Goal: Ask a question

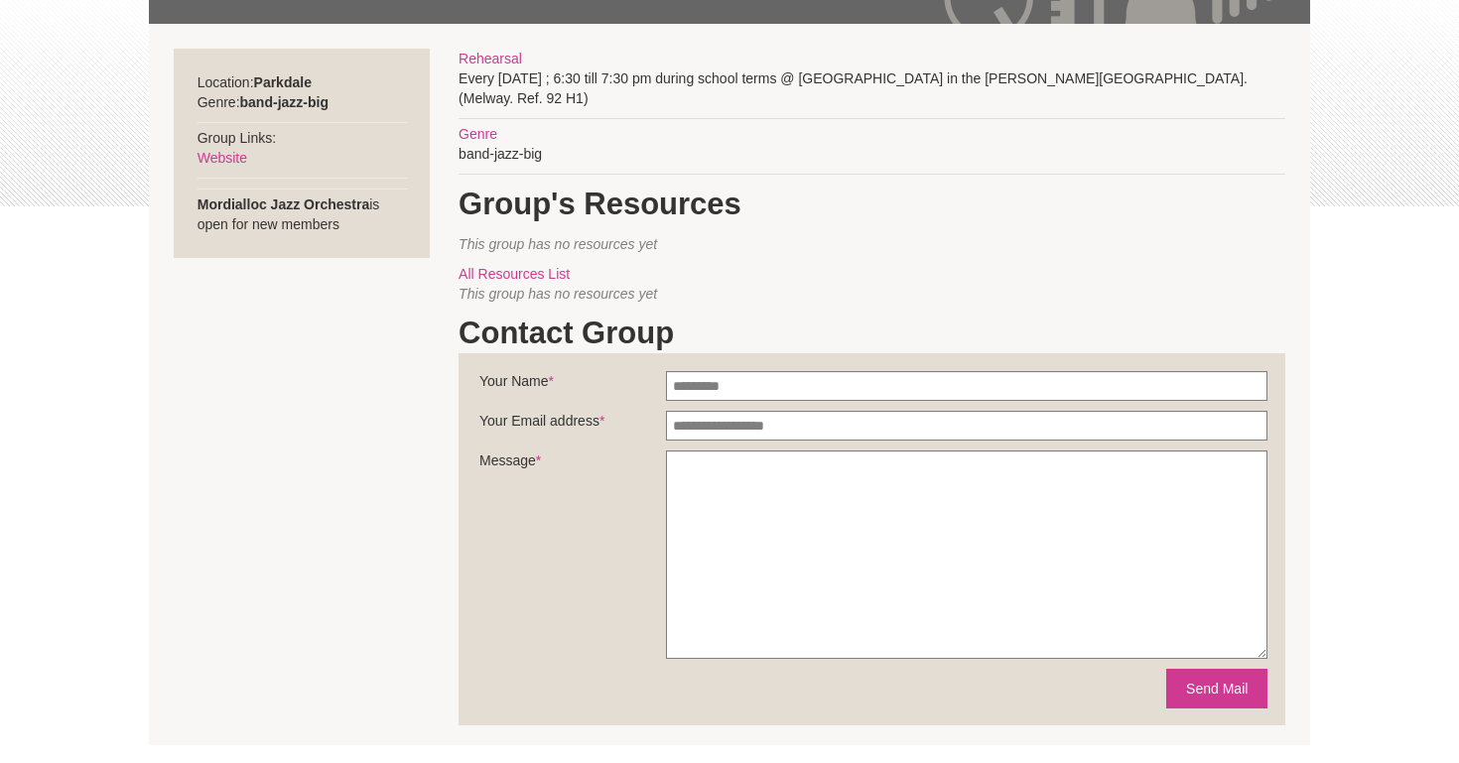
scroll to position [381, 0]
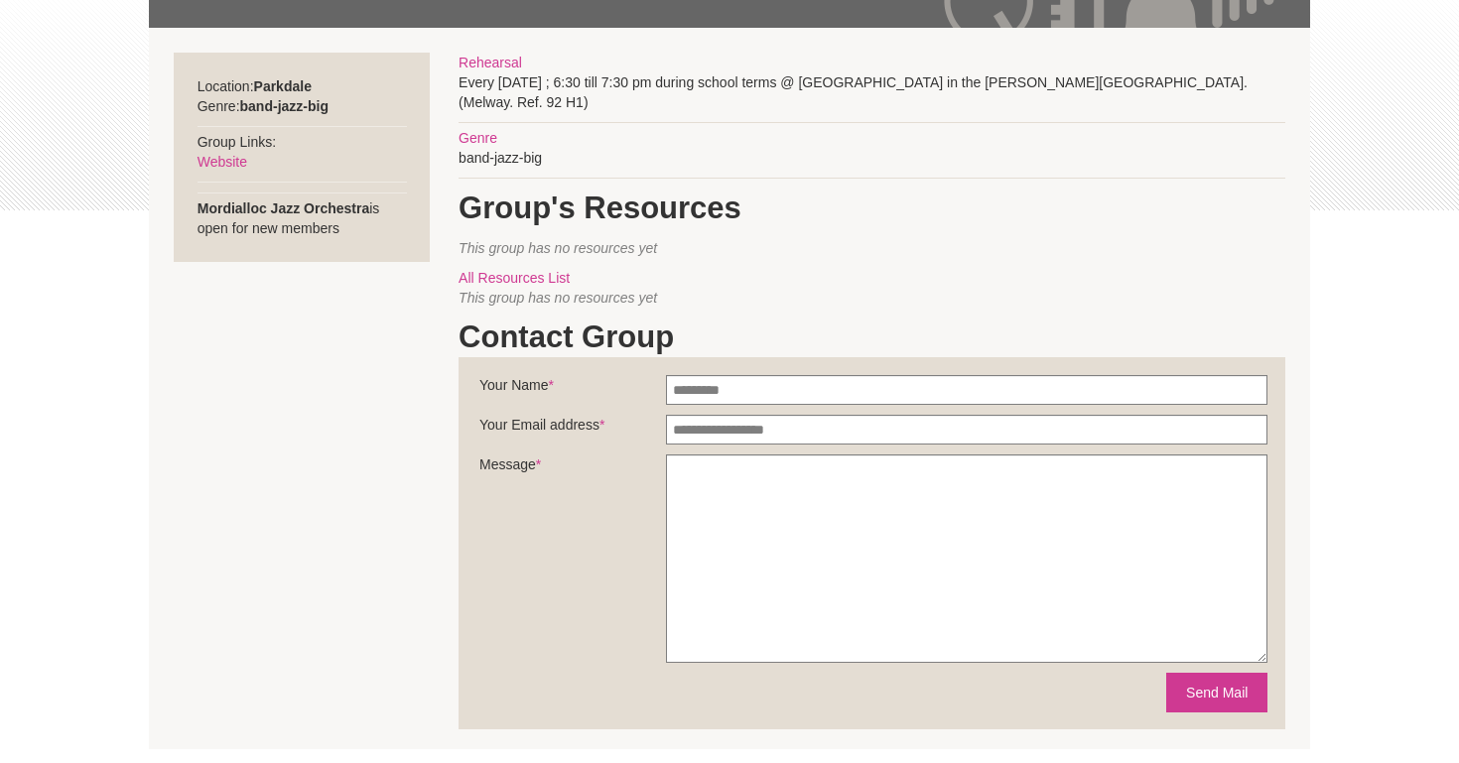
click at [388, 452] on section "Location: [GEOGRAPHIC_DATA] Genre: band-jazz-big Group Links: Website Mordiallo…" at bounding box center [729, 389] width 1161 height 722
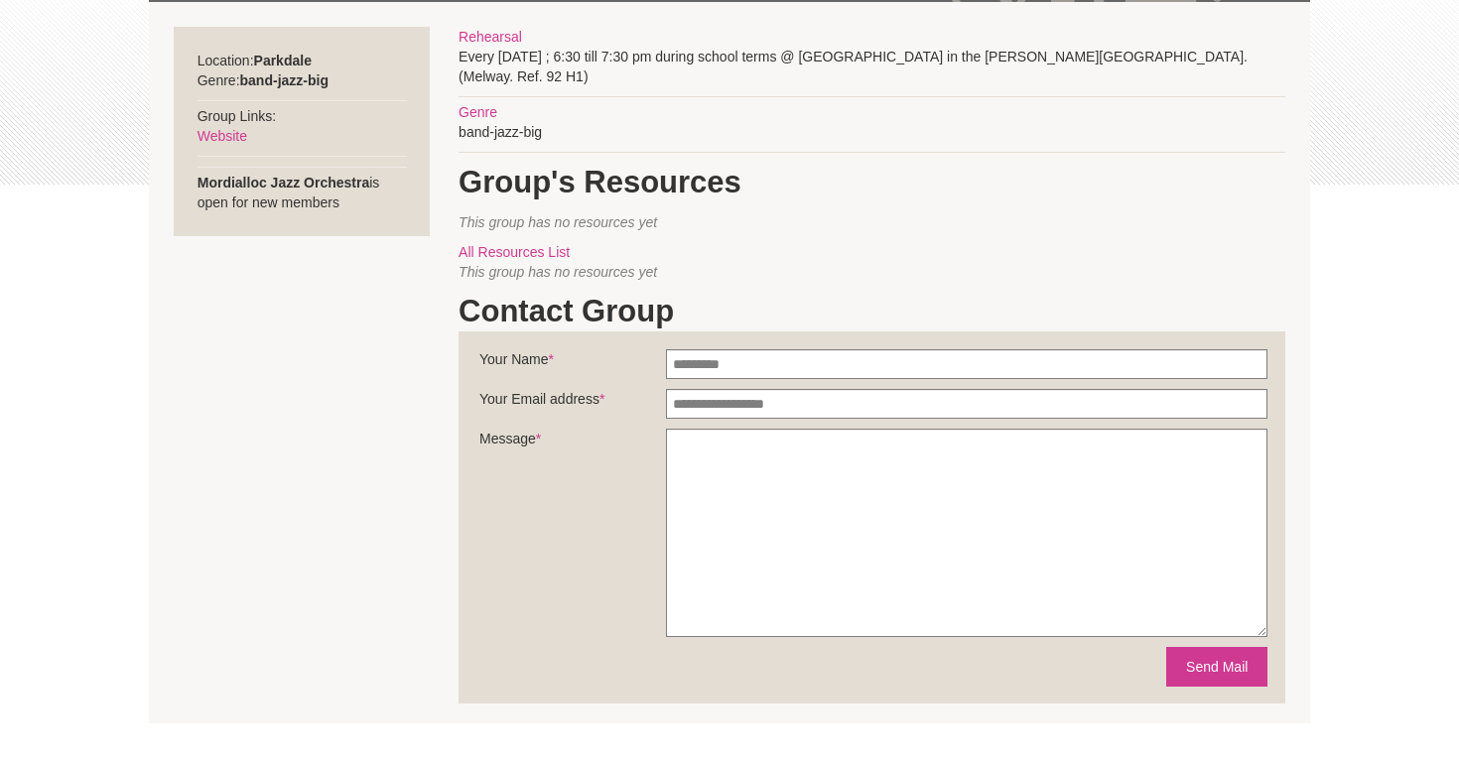
scroll to position [401, 0]
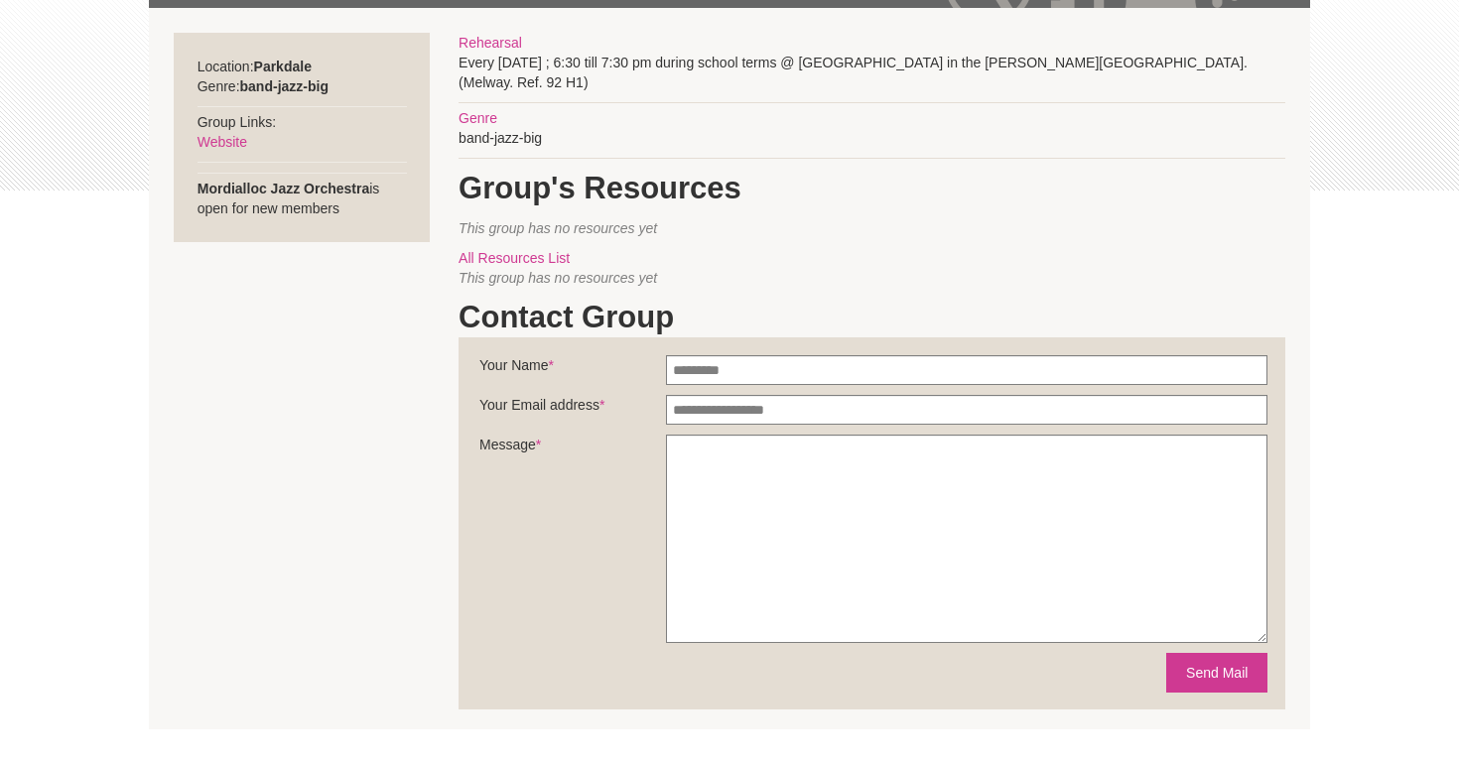
click at [388, 452] on section "Location: [GEOGRAPHIC_DATA] Genre: band-jazz-big Group Links: Website Mordiallo…" at bounding box center [729, 369] width 1161 height 722
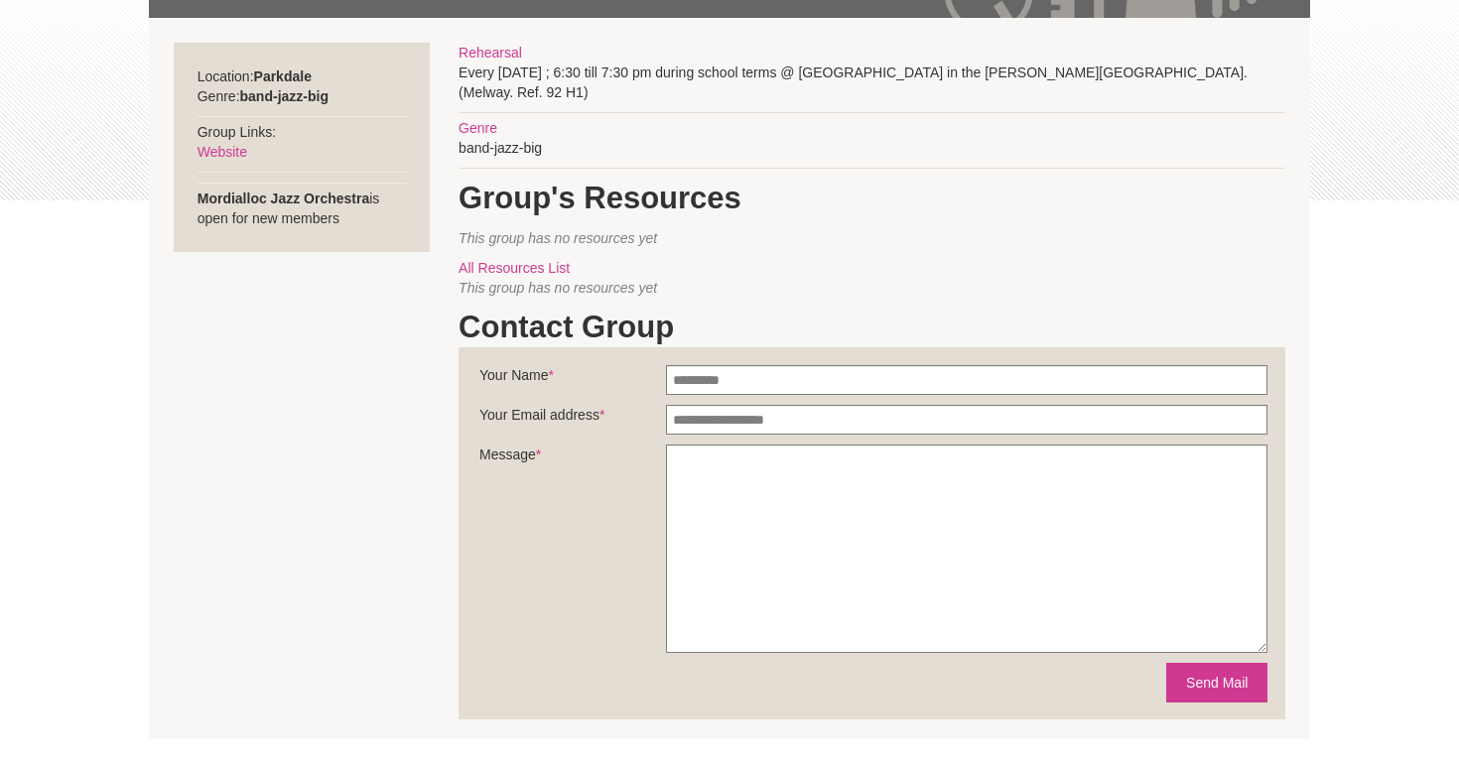
scroll to position [389, 0]
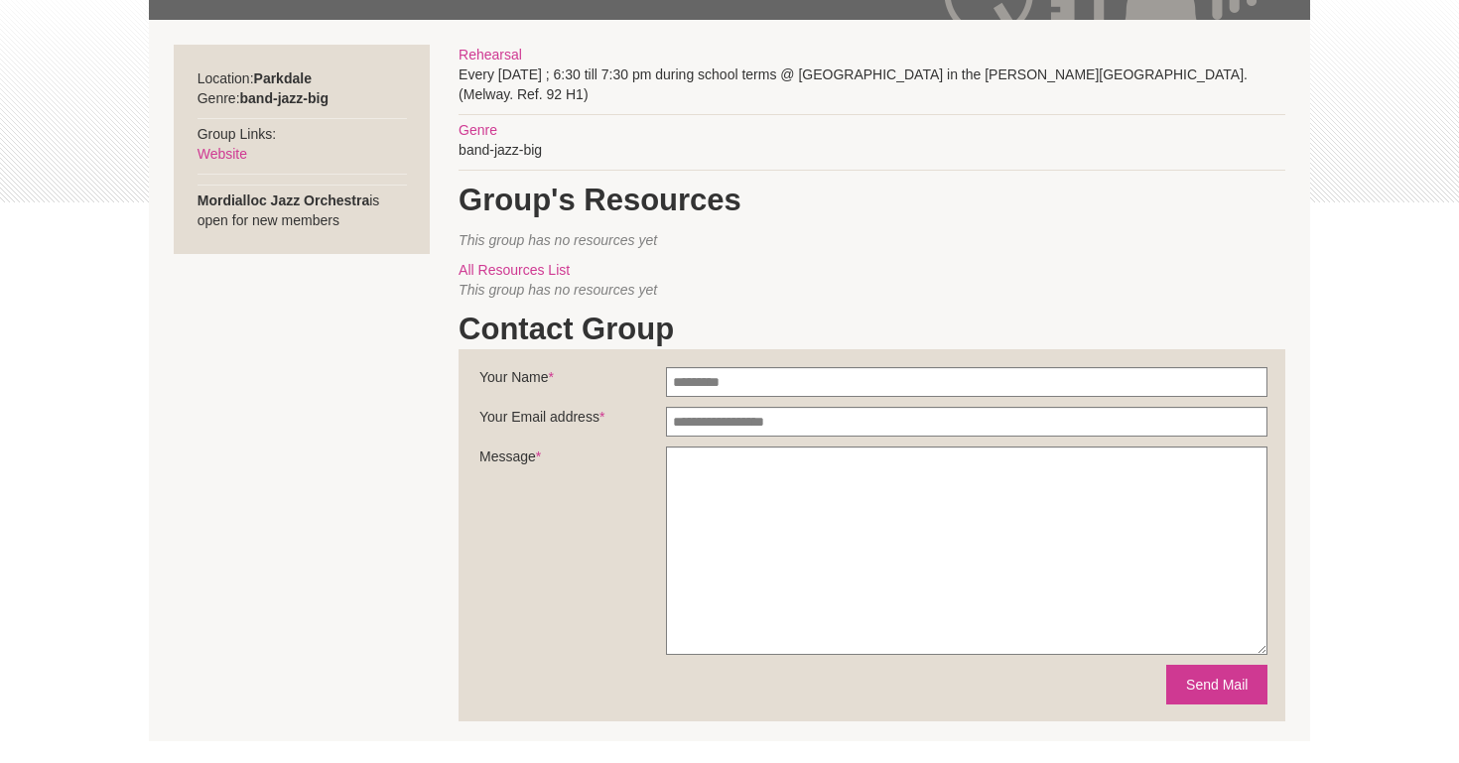
click at [243, 201] on strong "Mordialloc Jazz Orchestra" at bounding box center [284, 201] width 173 height 16
drag, startPoint x: 243, startPoint y: 201, endPoint x: 323, endPoint y: 197, distance: 79.5
click at [323, 197] on strong "Mordialloc Jazz Orchestra" at bounding box center [284, 201] width 173 height 16
copy strong "Mordialloc Jazz Orchestra"
click at [306, 351] on section "Location: [GEOGRAPHIC_DATA] Genre: band-jazz-big Group Links: Website Mordiallo…" at bounding box center [729, 381] width 1161 height 722
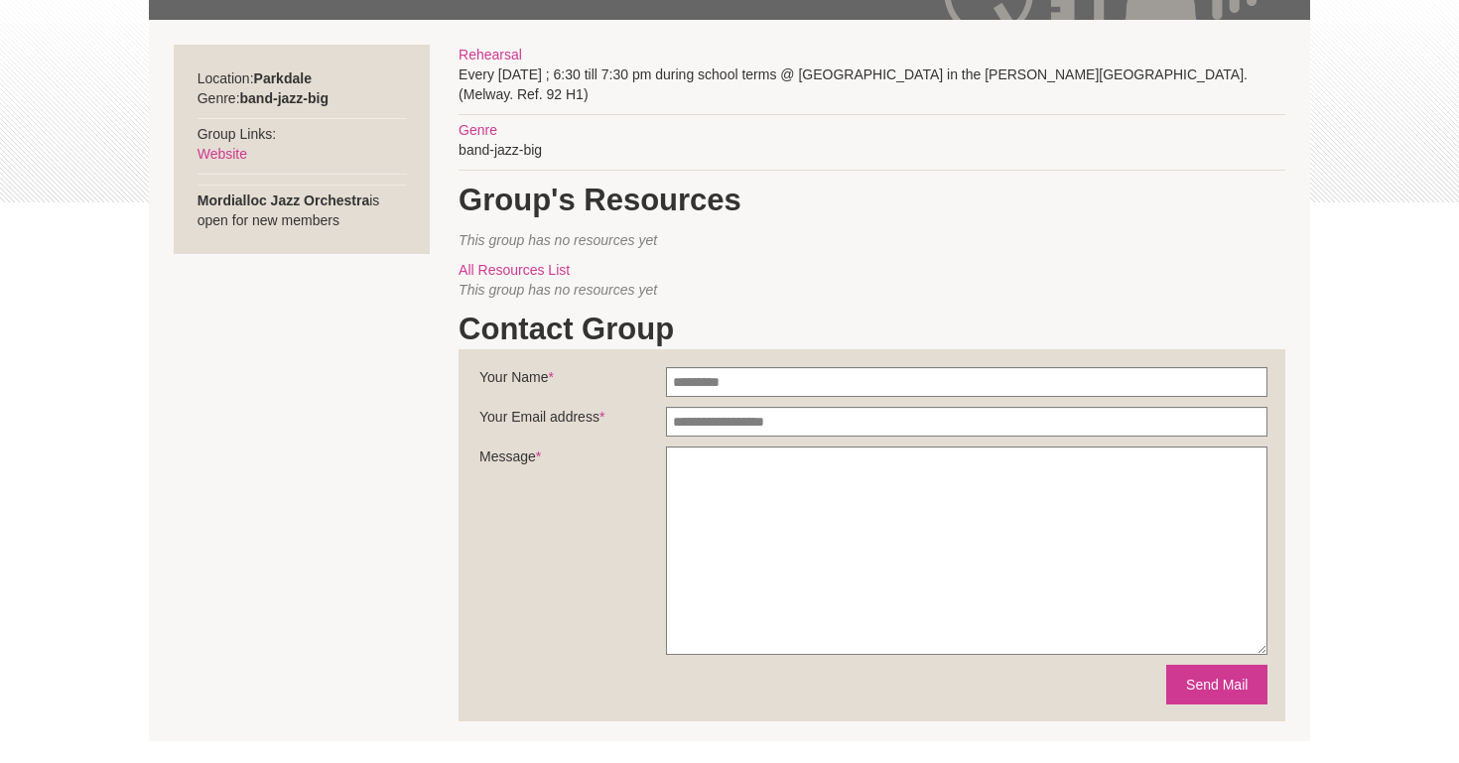
click at [237, 529] on section "Location: [GEOGRAPHIC_DATA] Genre: band-jazz-big Group Links: Website Mordiallo…" at bounding box center [729, 381] width 1161 height 722
click at [239, 527] on section "Location: [GEOGRAPHIC_DATA] Genre: band-jazz-big Group Links: Website Mordiallo…" at bounding box center [729, 381] width 1161 height 722
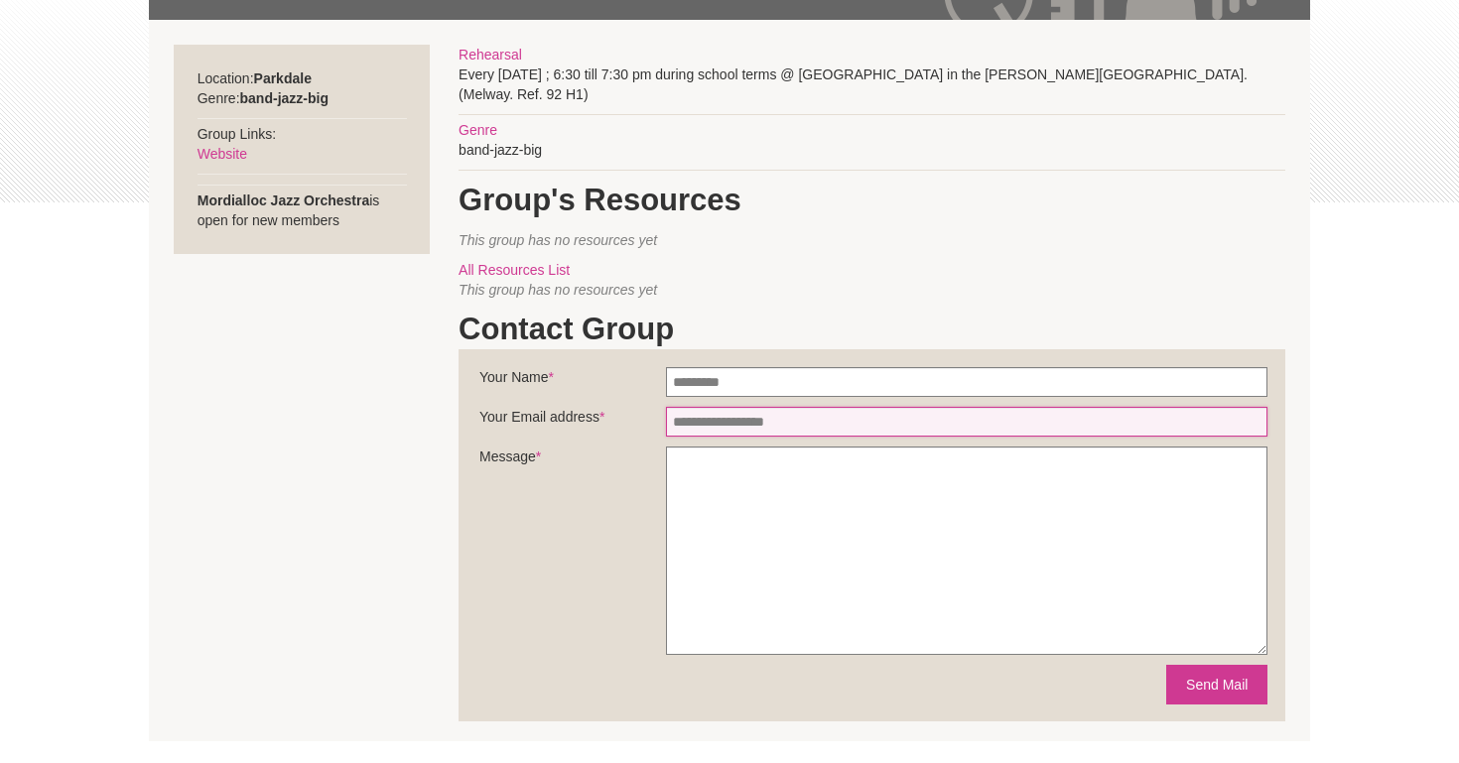
click at [725, 427] on input "Your Email address *" at bounding box center [967, 422] width 602 height 30
type input "**********"
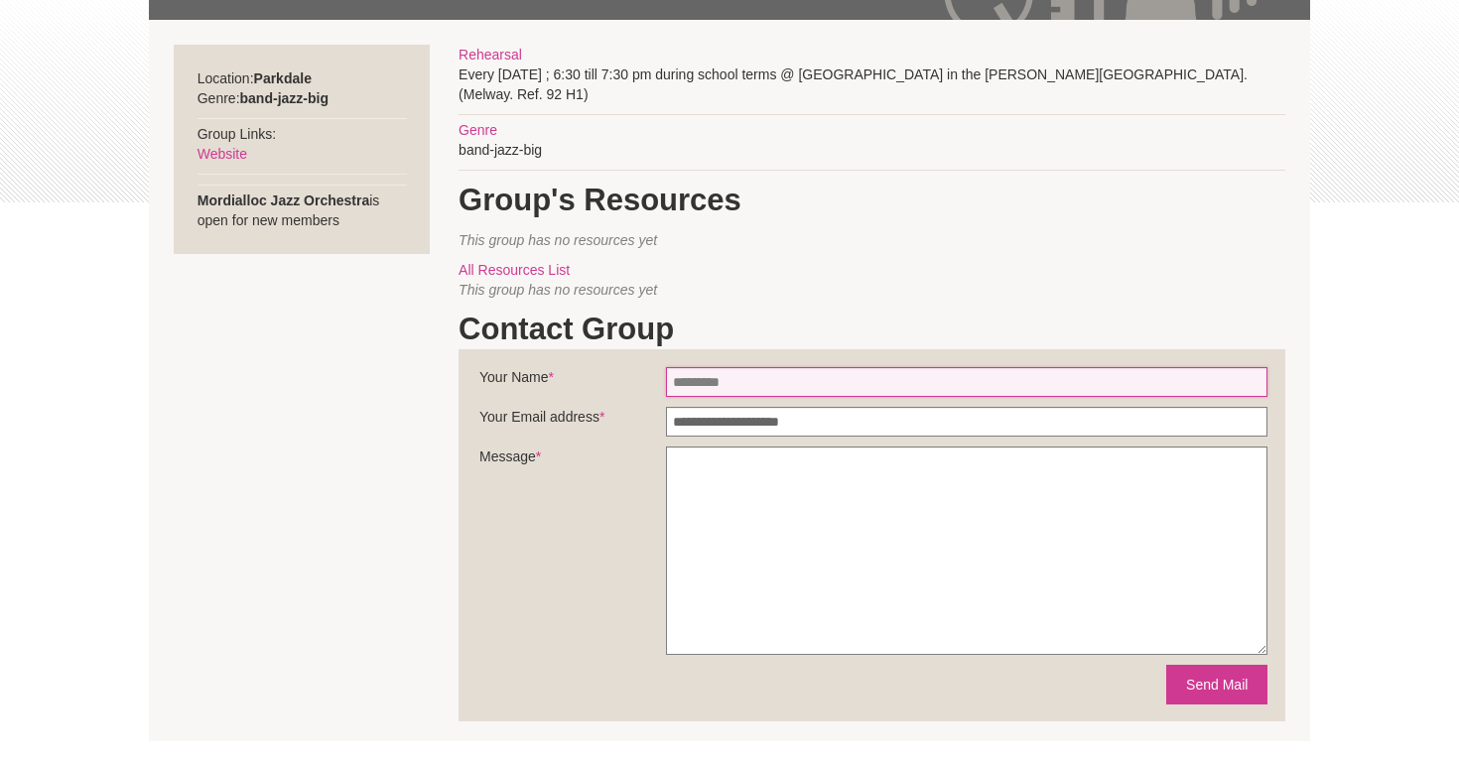
click at [751, 384] on input "Your Name *" at bounding box center [967, 382] width 602 height 30
type input "****"
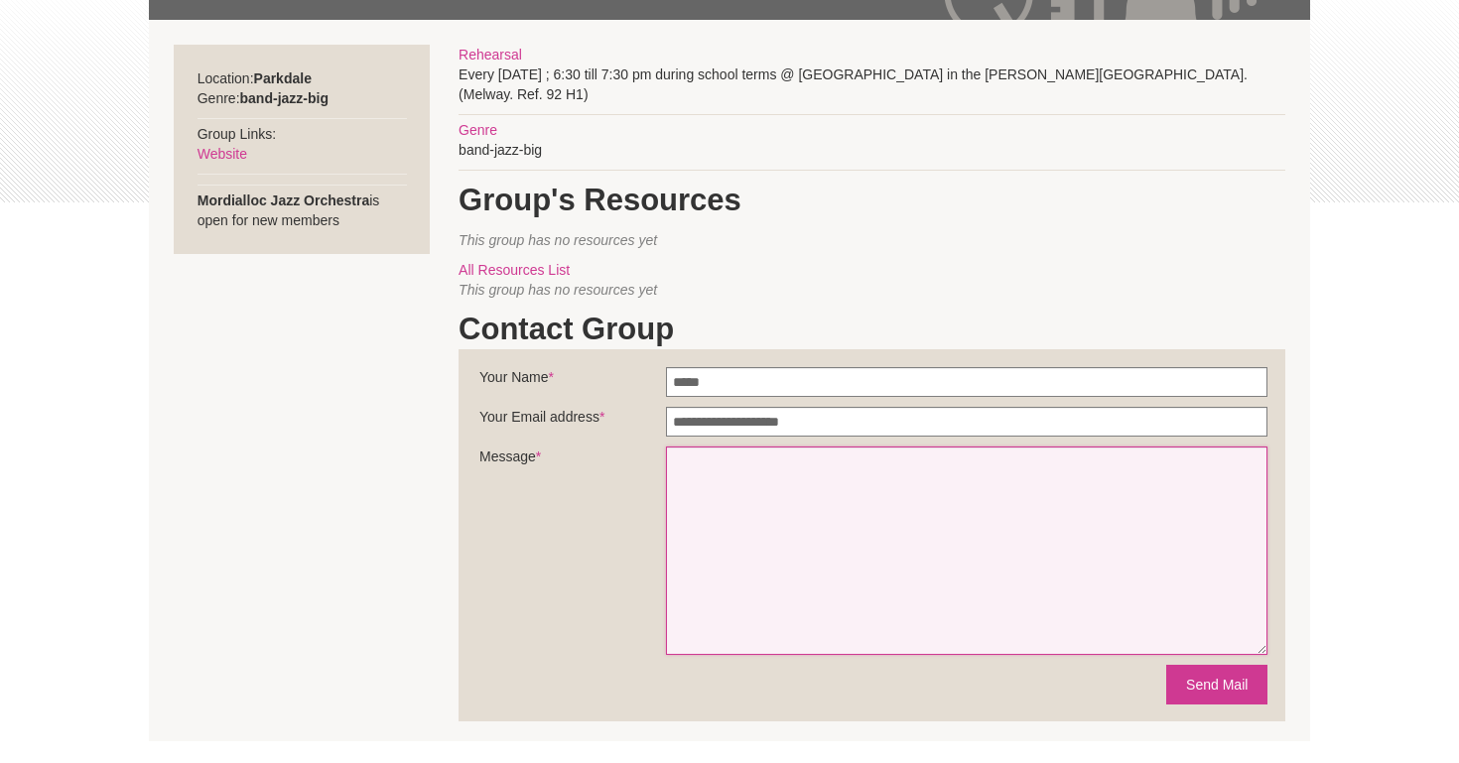
click at [762, 460] on textarea "Message *" at bounding box center [967, 551] width 602 height 208
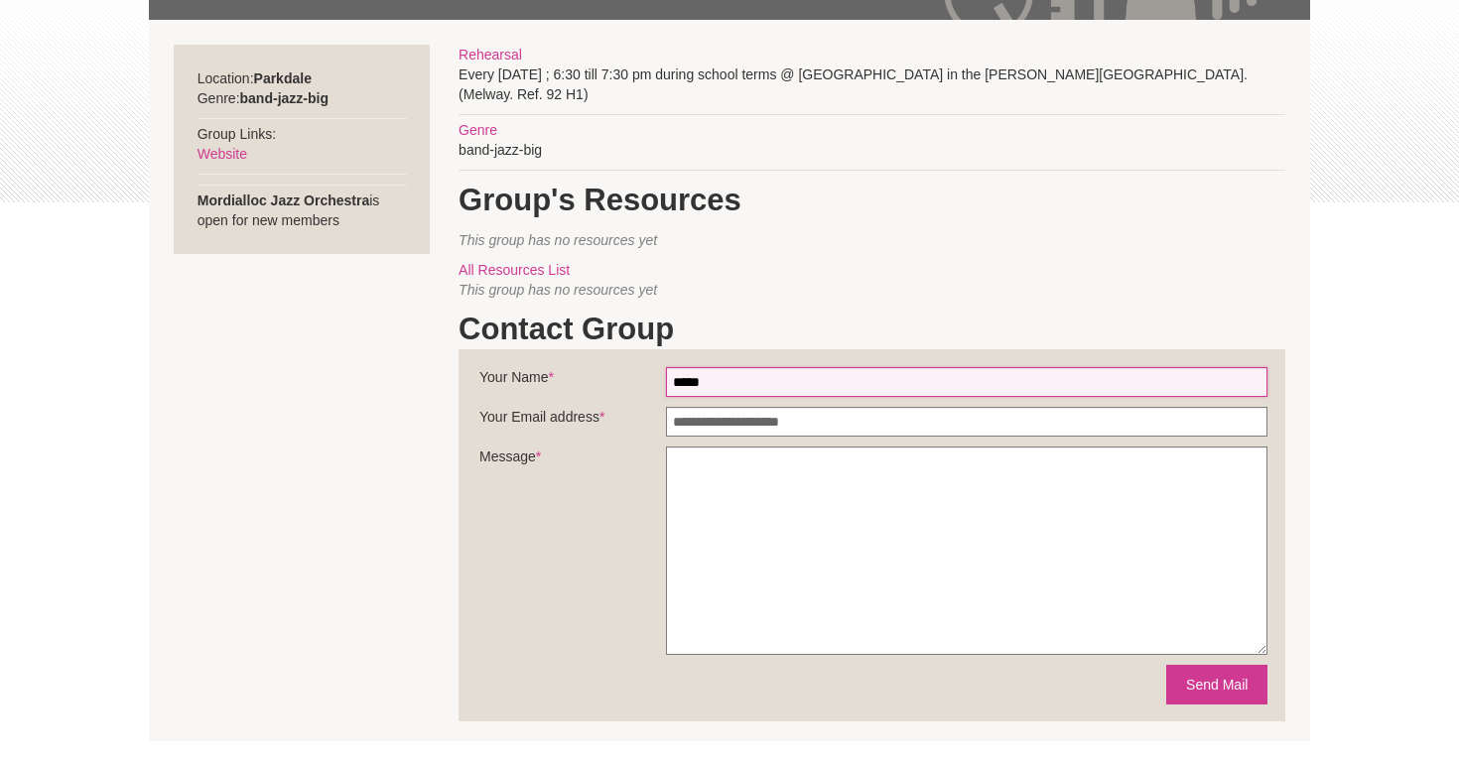
click at [752, 377] on input "****" at bounding box center [967, 382] width 602 height 30
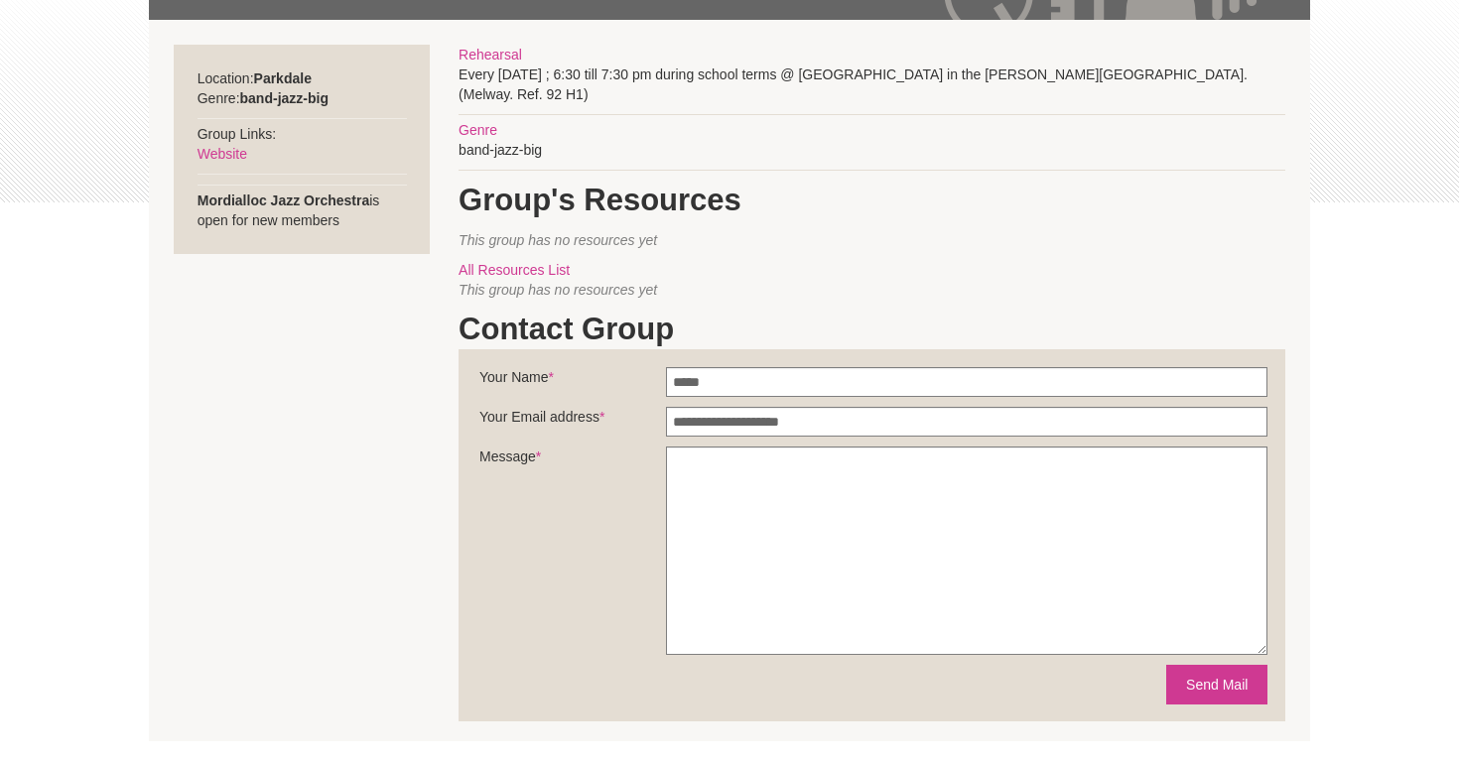
click at [257, 480] on section "Location: [GEOGRAPHIC_DATA] Genre: band-jazz-big Group Links: Website Mordiallo…" at bounding box center [729, 381] width 1161 height 722
